Goal: Information Seeking & Learning: Learn about a topic

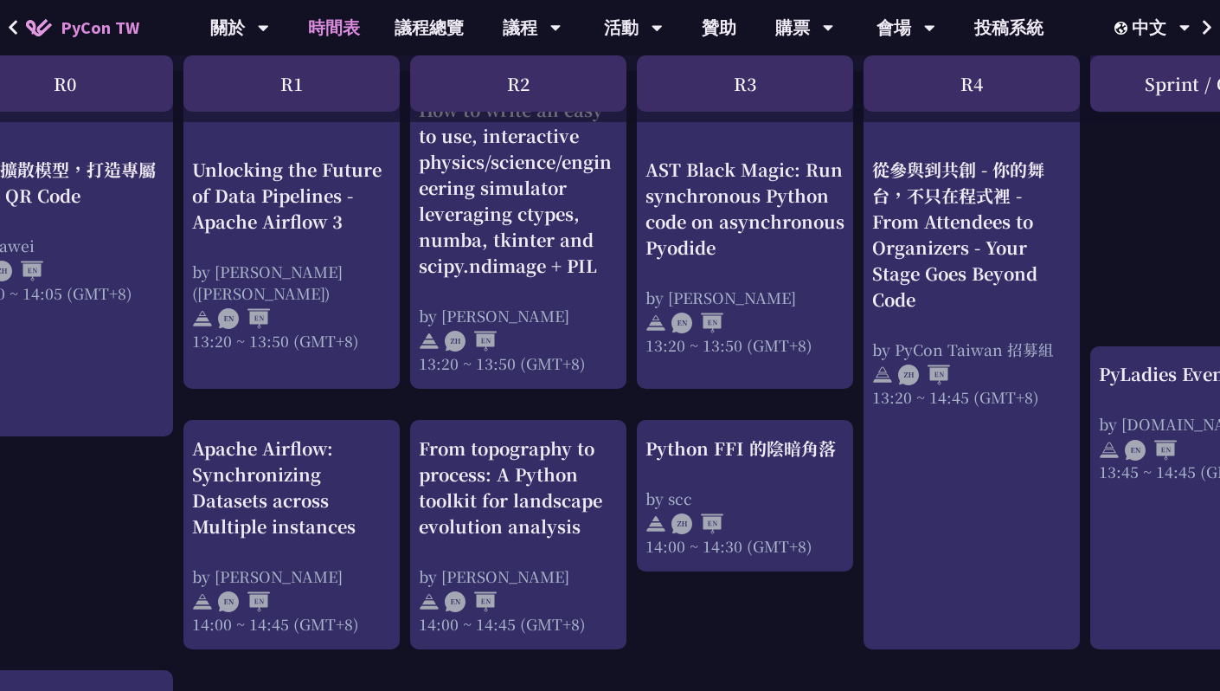
scroll to position [1516, 61]
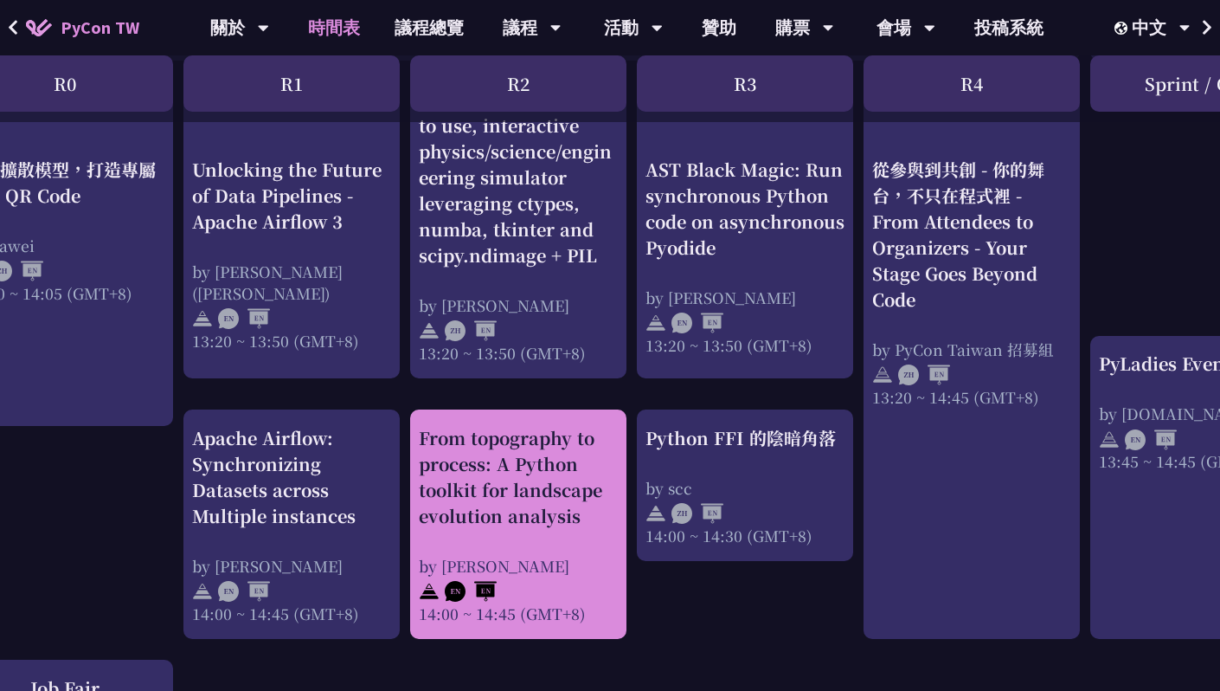
click at [546, 454] on div "From topography to process: A Python toolkit for landscape evolution analysis" at bounding box center [518, 477] width 199 height 104
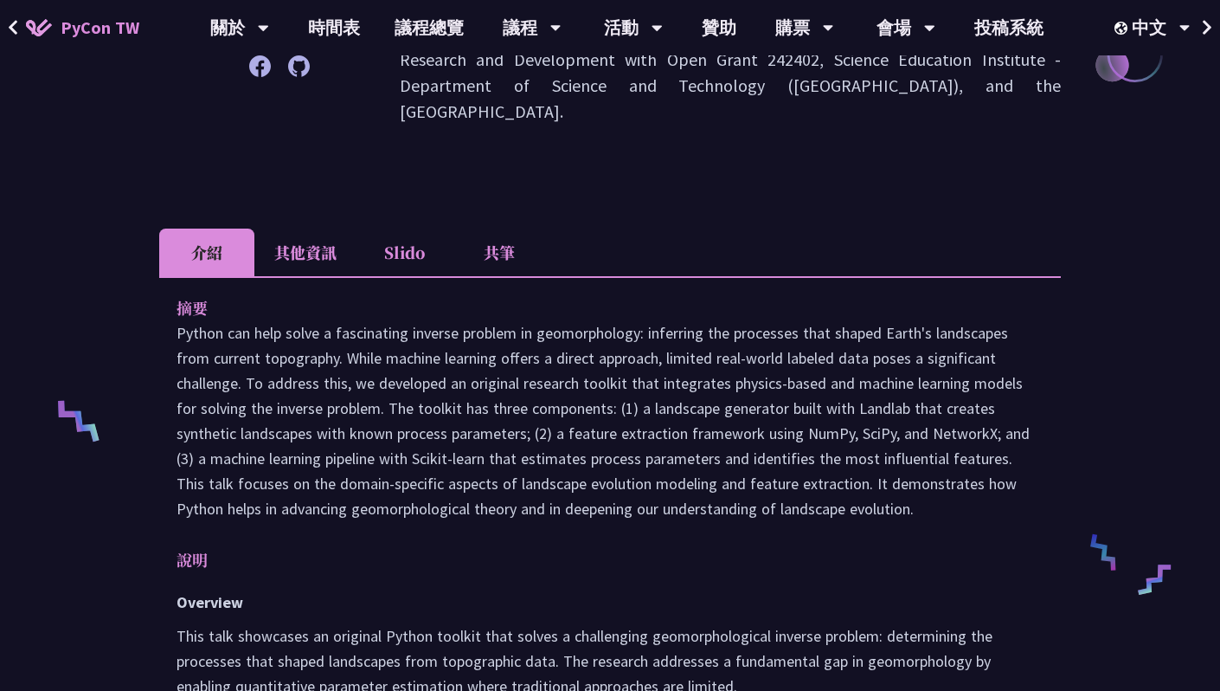
scroll to position [462, 0]
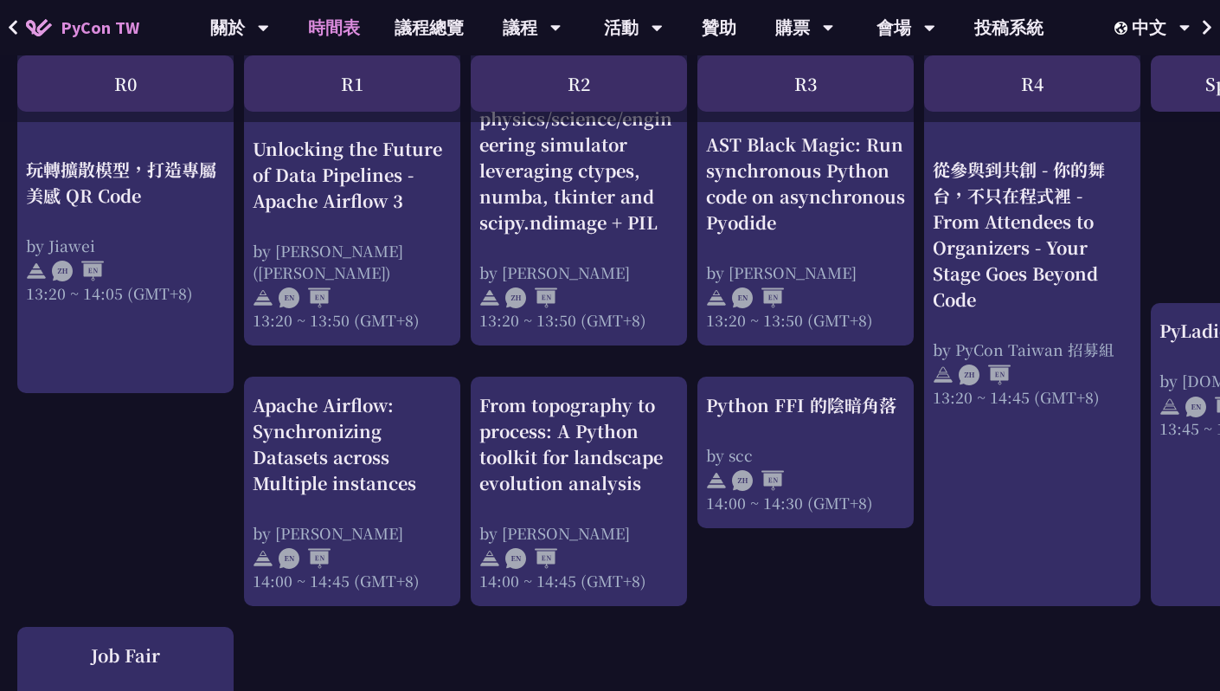
scroll to position [1556, 0]
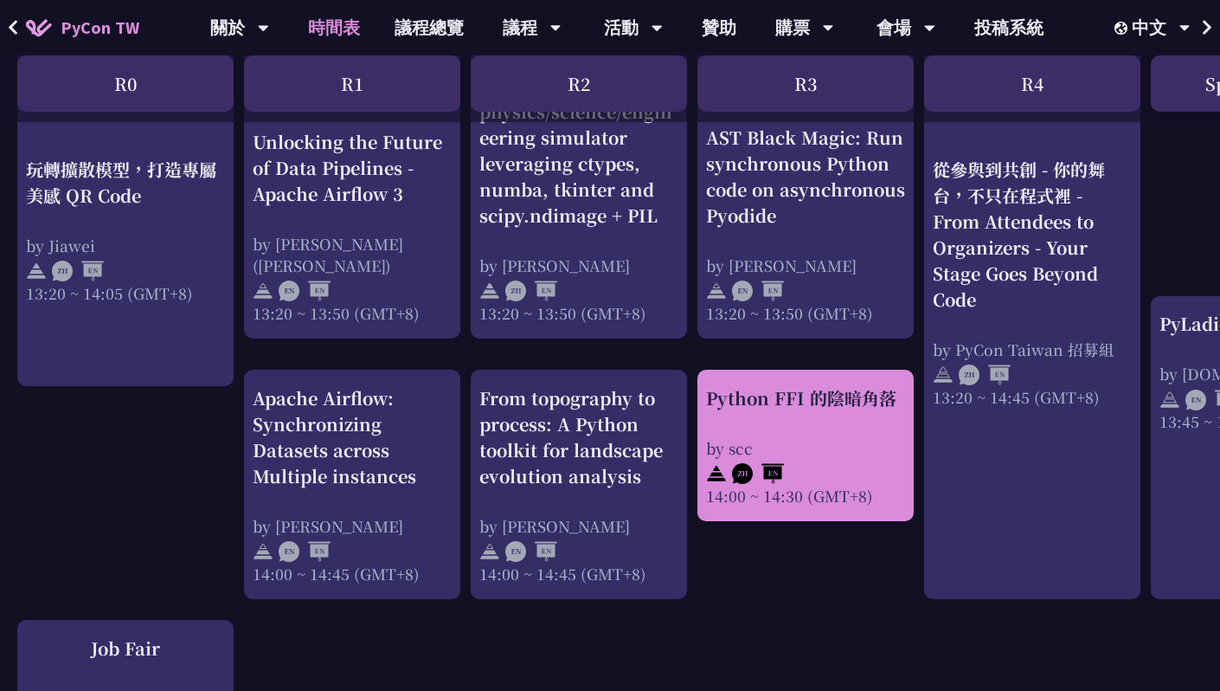
click at [783, 416] on div "Python FFI 的陰暗角落 by scc 14:00 ~ 14:30 (GMT+8)" at bounding box center [805, 445] width 199 height 121
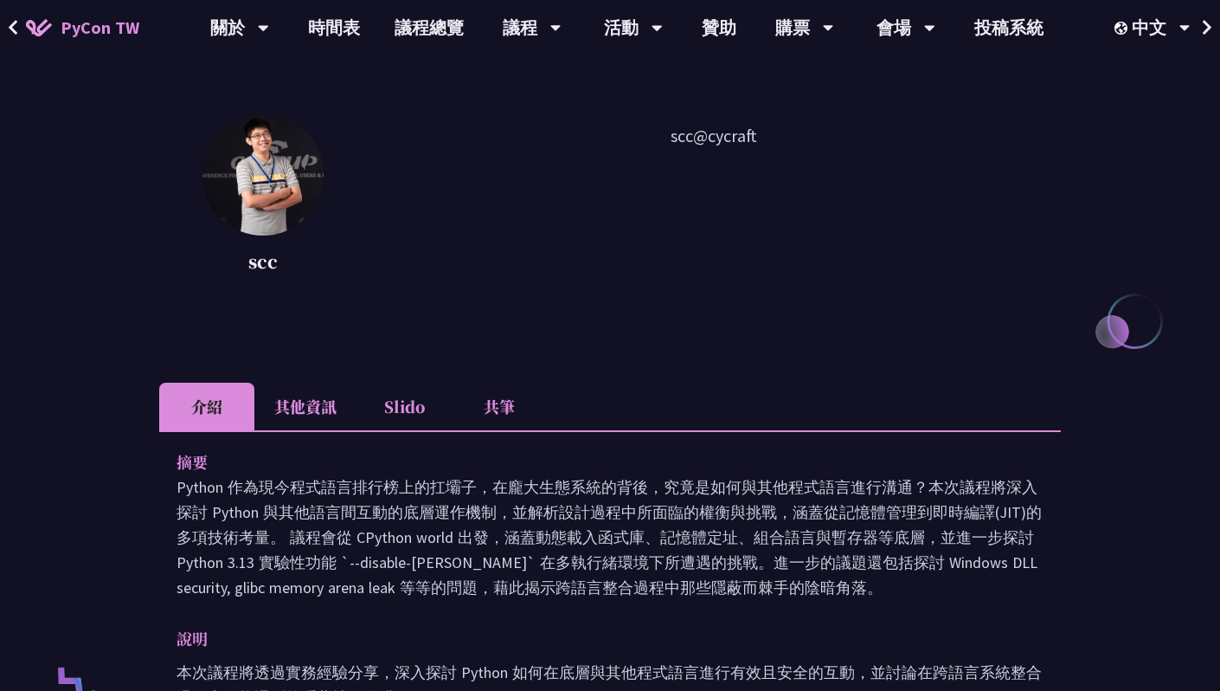
scroll to position [179, 0]
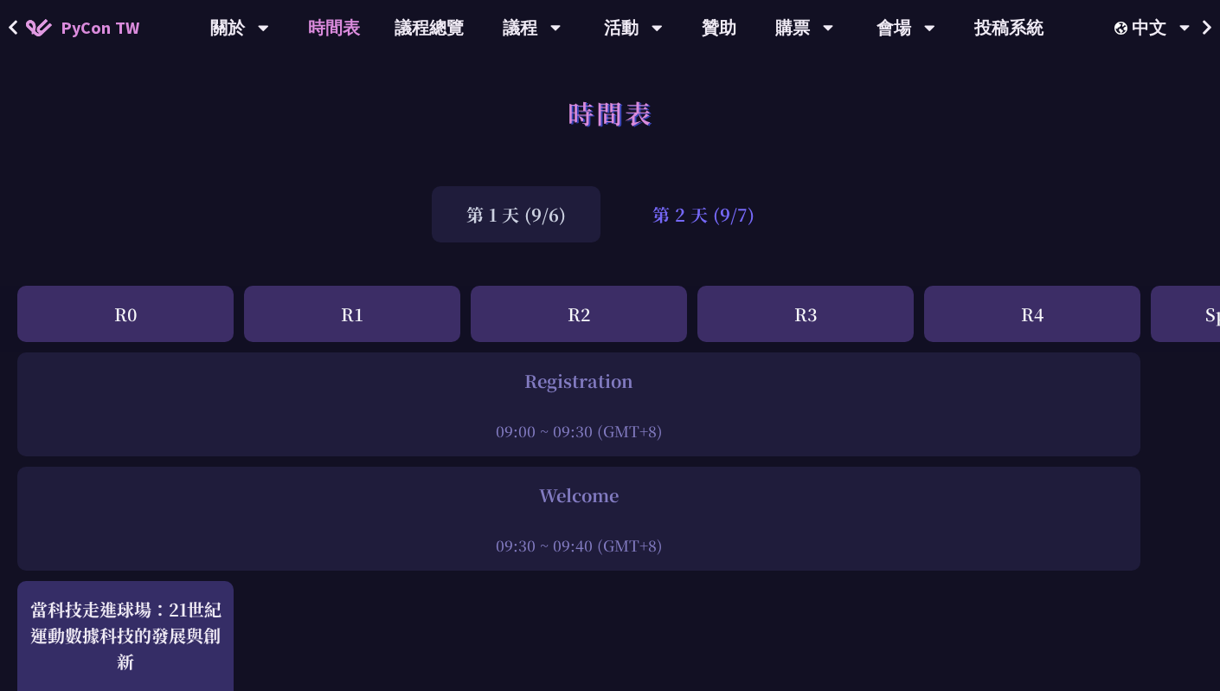
click at [724, 214] on div "第 2 天 (9/7)" at bounding box center [703, 214] width 171 height 56
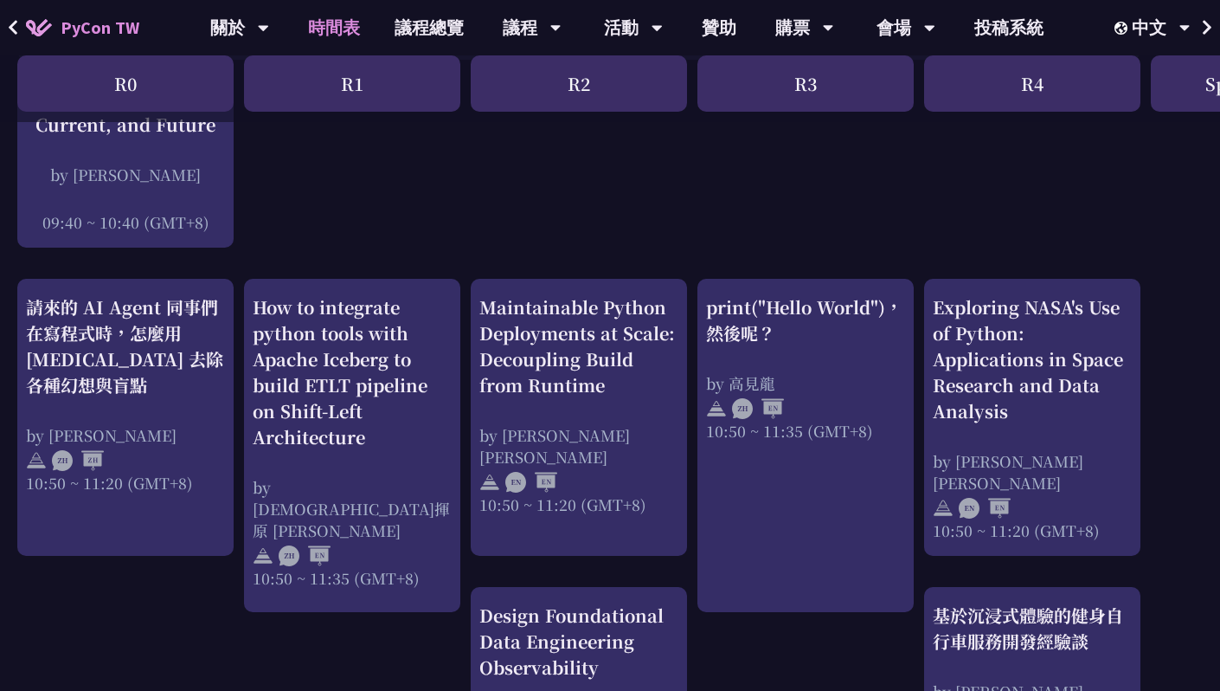
scroll to position [515, 0]
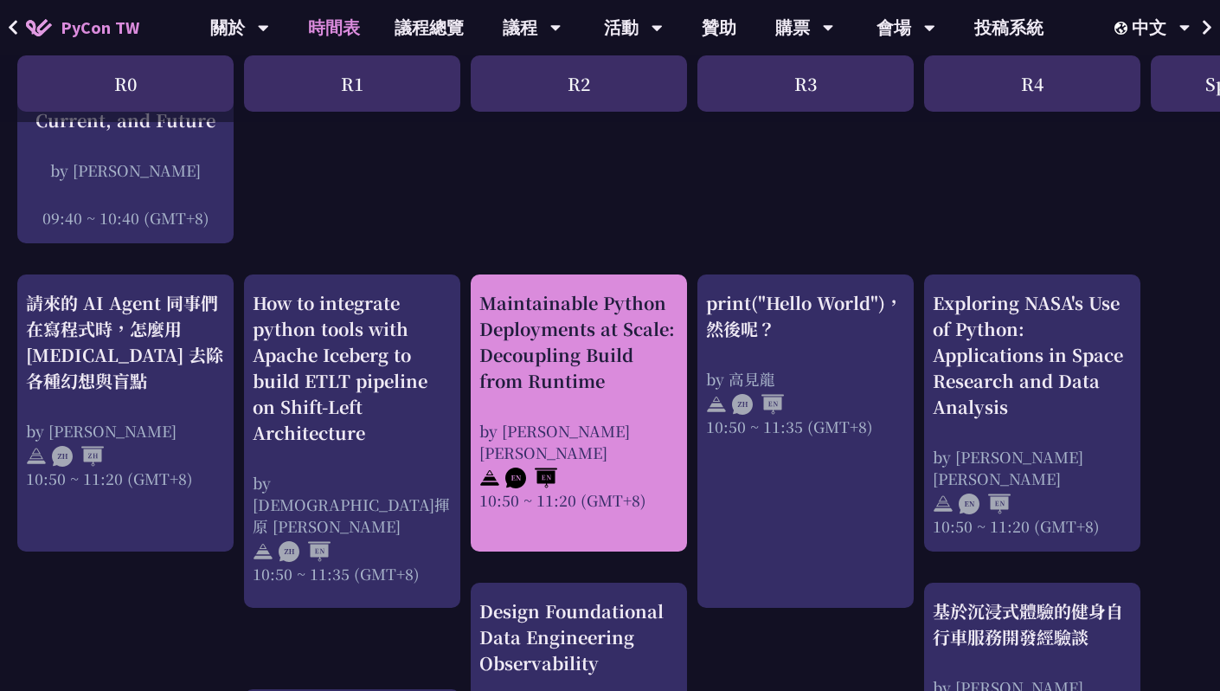
click at [618, 368] on div "Maintainable Python Deployments at Scale: Decoupling Build from Runtime" at bounding box center [578, 342] width 199 height 104
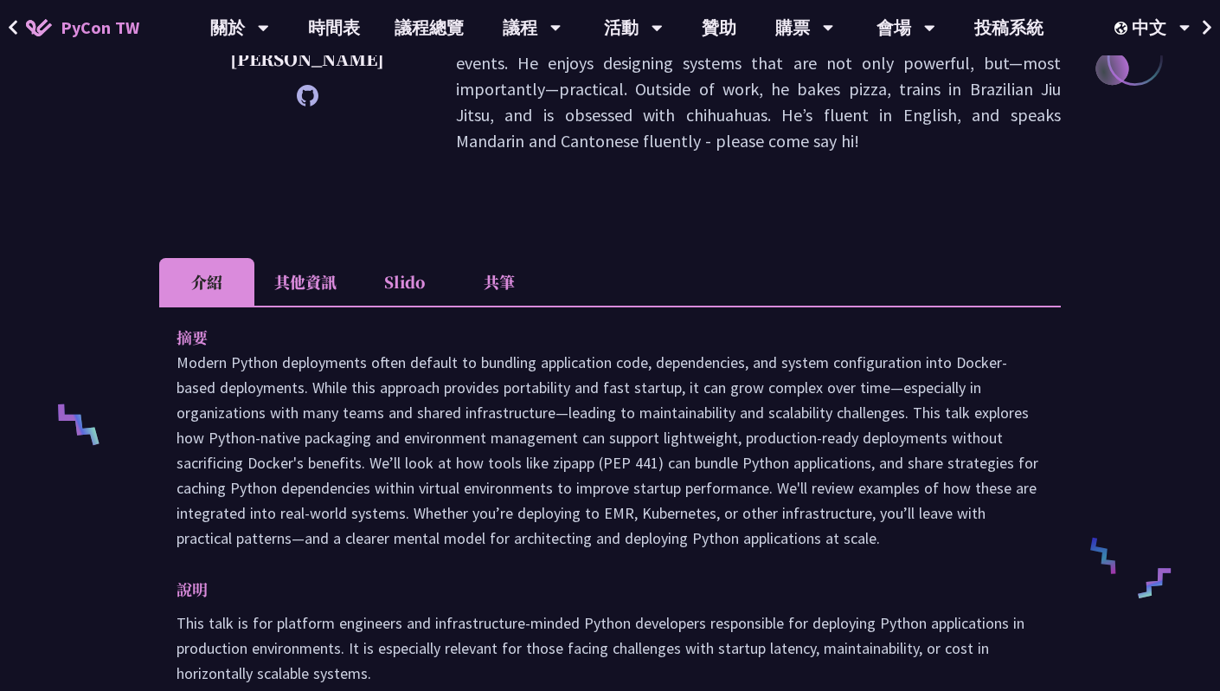
scroll to position [451, 0]
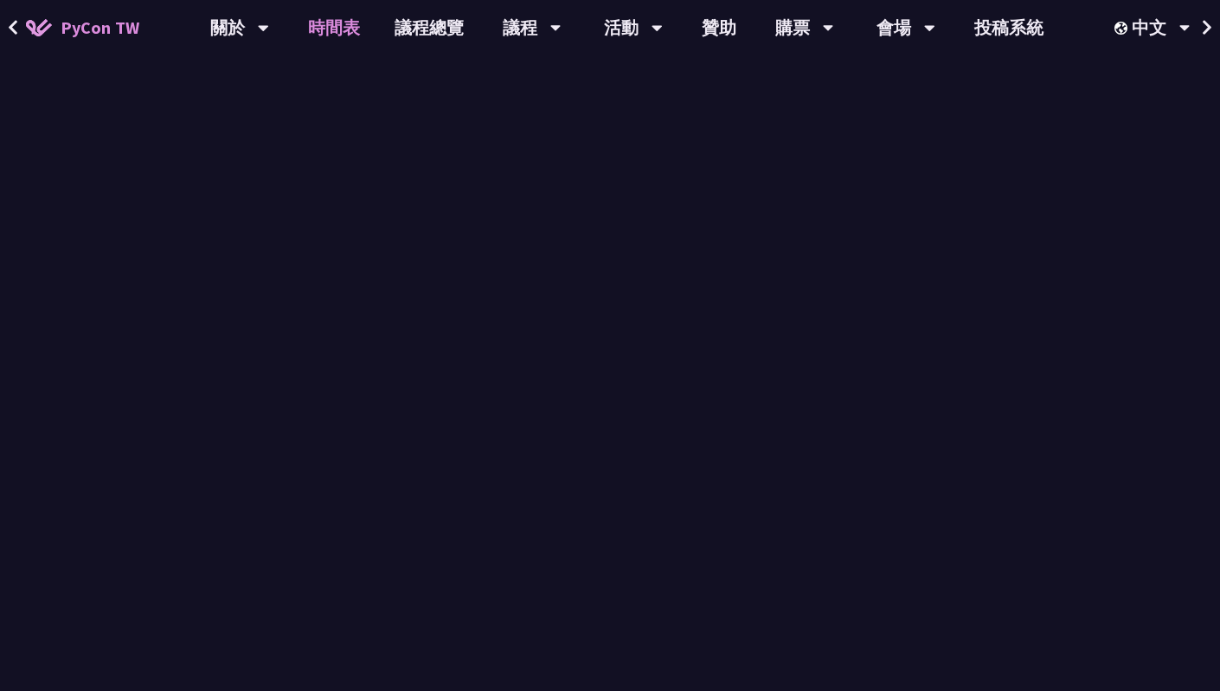
scroll to position [515, 0]
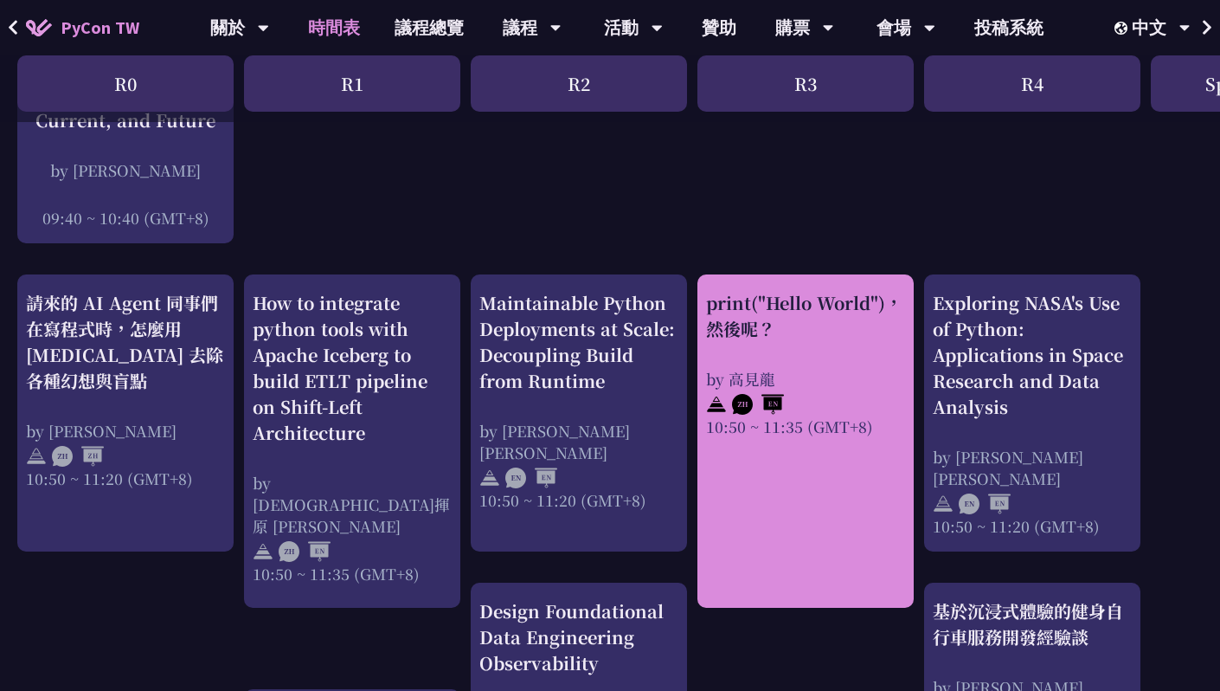
click at [830, 489] on link "print("Hello World")，然後呢？ by [PERSON_NAME] 10:50 ~ 11:35 (GMT+8)" at bounding box center [805, 441] width 199 height 303
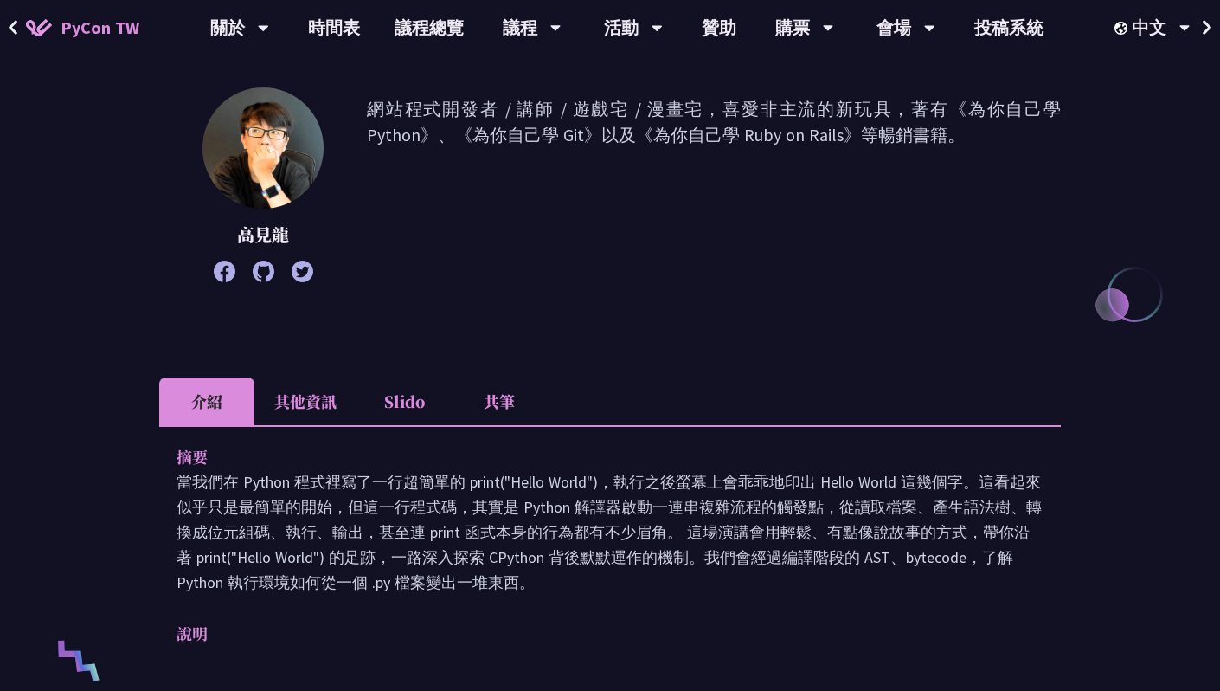
scroll to position [203, 0]
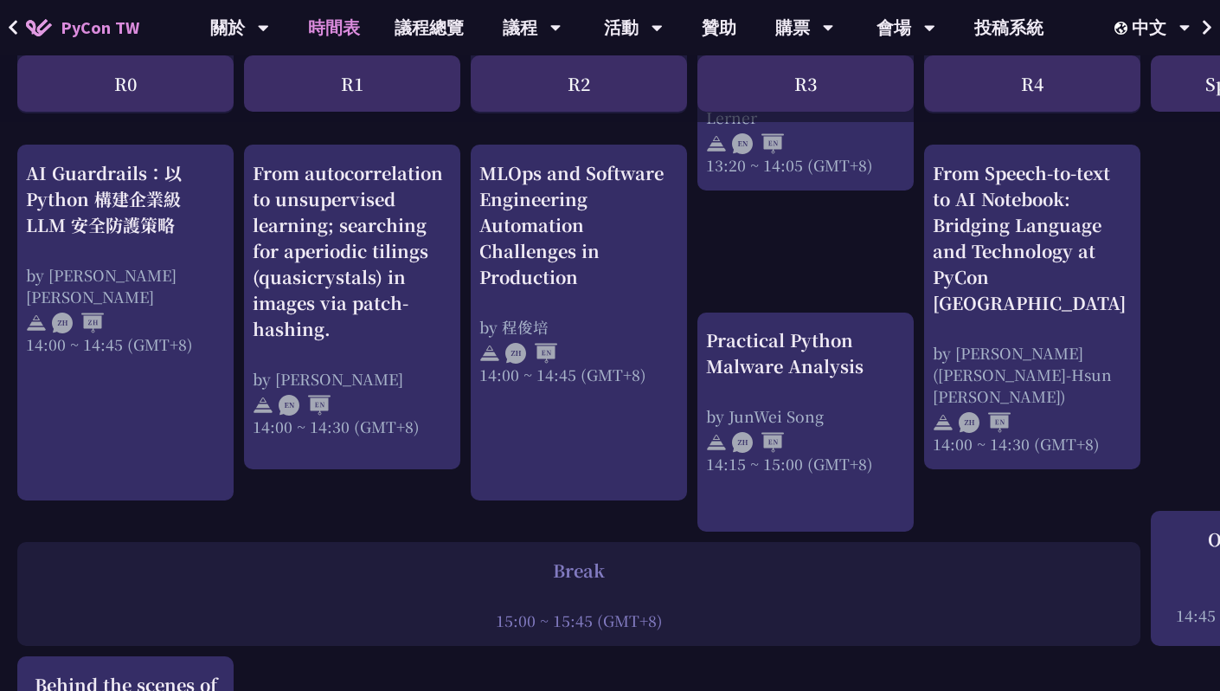
scroll to position [1766, 1]
